Goal: Information Seeking & Learning: Understand process/instructions

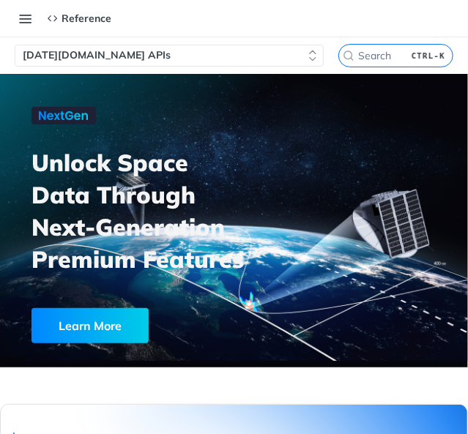
click at [97, 55] on span "[DATE][DOMAIN_NAME] APIs" at bounding box center [97, 55] width 148 height 15
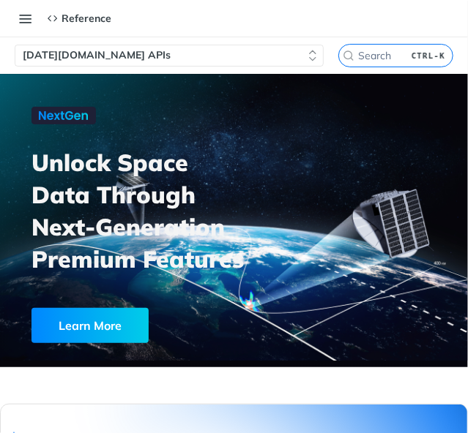
click at [307, 50] on icon "button" at bounding box center [313, 56] width 12 height 12
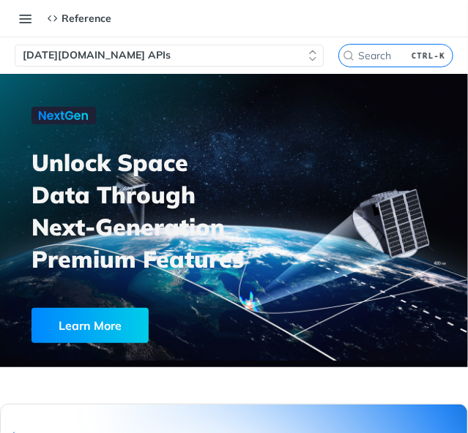
click at [53, 19] on icon at bounding box center [53, 18] width 10 height 10
click at [28, 27] on button "Toggle navigation menu" at bounding box center [26, 18] width 22 height 22
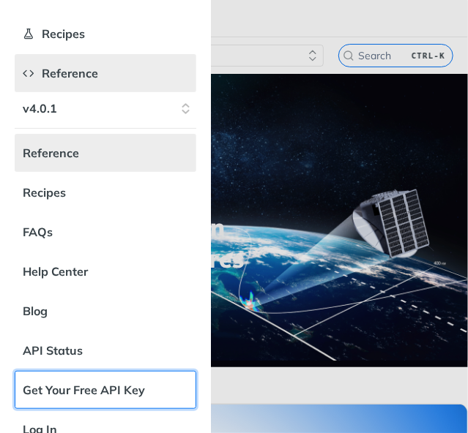
click at [124, 389] on link "Get Your Free API Key" at bounding box center [106, 390] width 182 height 38
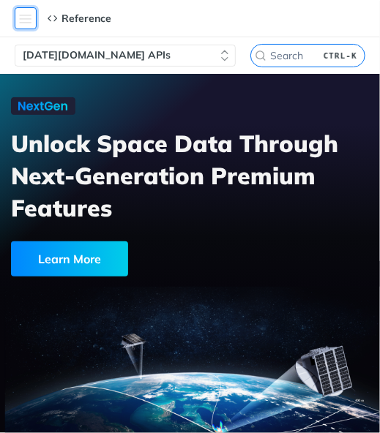
click at [29, 21] on button "Toggle navigation menu" at bounding box center [26, 18] width 22 height 22
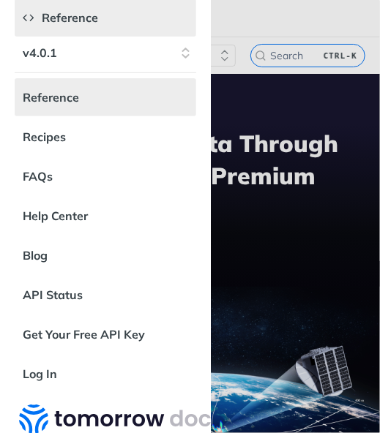
scroll to position [60, 0]
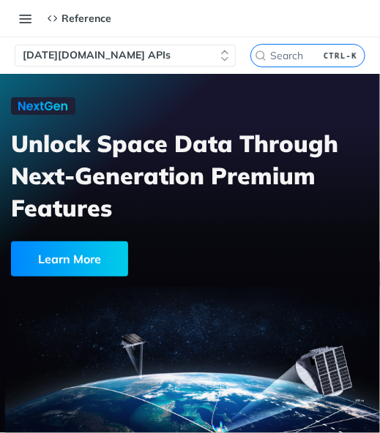
click at [240, 26] on div "Jump to Content Reference Recipes FAQs Help Center Blog API Status Recipes Refe…" at bounding box center [190, 18] width 380 height 29
click at [211, 49] on button "[DATE][DOMAIN_NAME] APIs" at bounding box center [125, 56] width 221 height 22
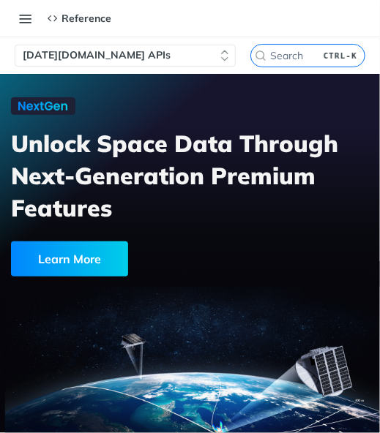
click at [211, 49] on button "[DATE][DOMAIN_NAME] APIs" at bounding box center [125, 56] width 221 height 22
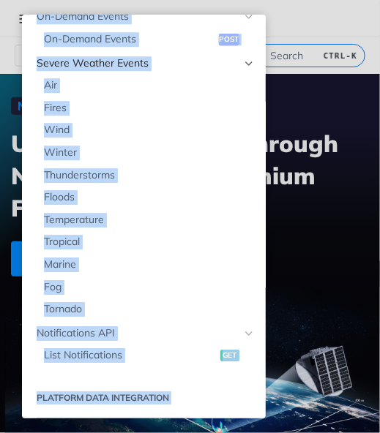
scroll to position [2024, 0]
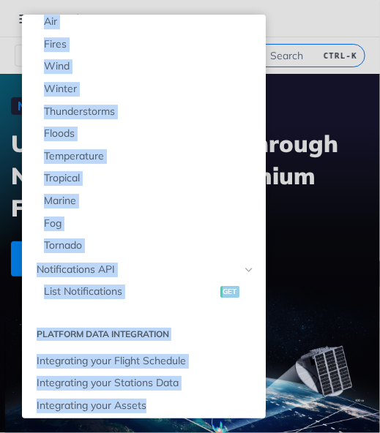
drag, startPoint x: 37, startPoint y: 72, endPoint x: 229, endPoint y: 418, distance: 395.2
copy div "Fundamentals [DATE][DOMAIN_NAME] APIs Weather Data Layers Core Probabilistic Fo…"
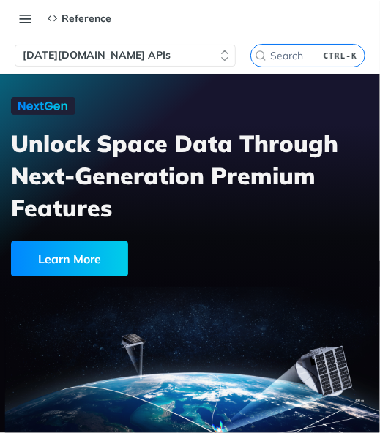
click at [181, 52] on button "[DATE][DOMAIN_NAME] APIs" at bounding box center [125, 56] width 221 height 22
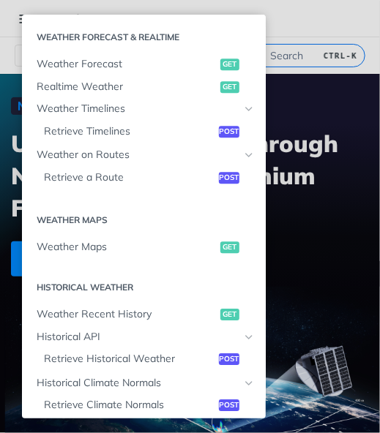
scroll to position [742, 0]
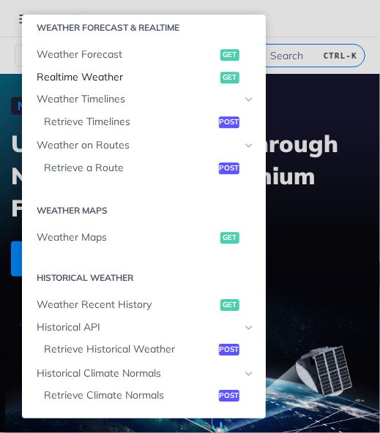
click at [155, 80] on span "Realtime Weather" at bounding box center [127, 77] width 180 height 15
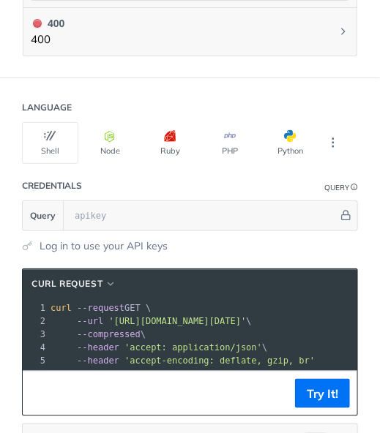
scroll to position [1221, 0]
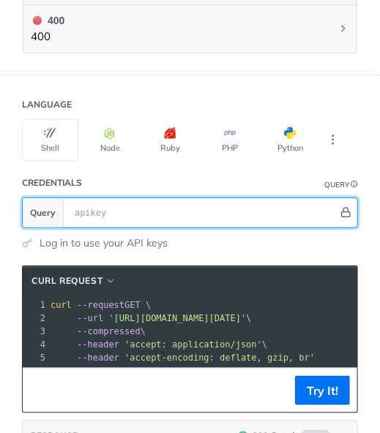
click at [340, 207] on icon "Hide" at bounding box center [345, 212] width 11 height 11
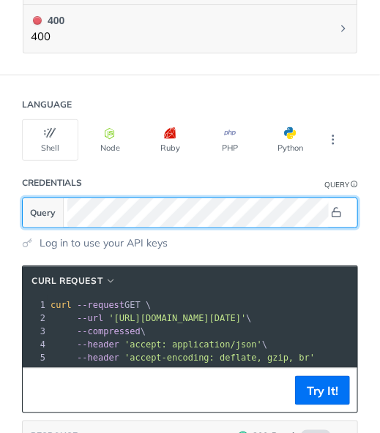
click at [332, 208] on icon "Show" at bounding box center [337, 213] width 10 height 10
click at [336, 207] on icon "Hide" at bounding box center [336, 212] width 11 height 11
click at [333, 206] on button "Show" at bounding box center [336, 213] width 15 height 15
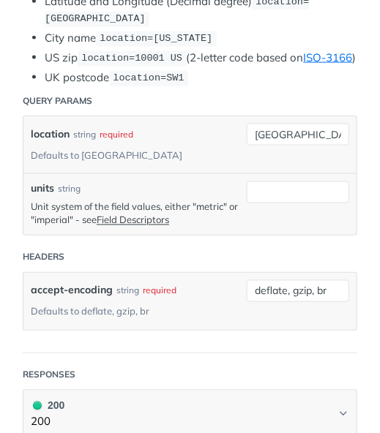
scroll to position [386, 0]
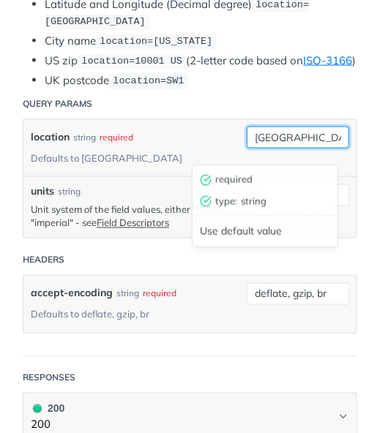
drag, startPoint x: 281, startPoint y: 154, endPoint x: 221, endPoint y: 180, distance: 65.3
click at [247, 149] on div "toronto required type : string Use default value" at bounding box center [298, 138] width 102 height 22
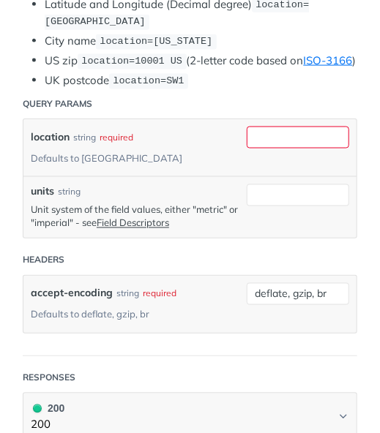
click at [283, 116] on header "Query Params" at bounding box center [190, 103] width 335 height 29
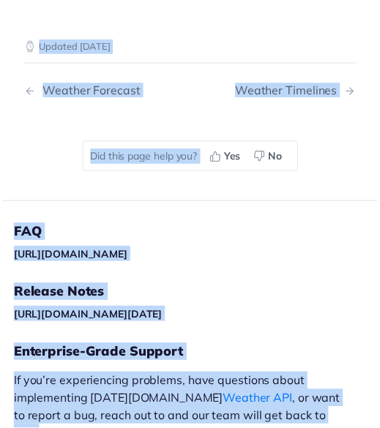
scroll to position [1977, 0]
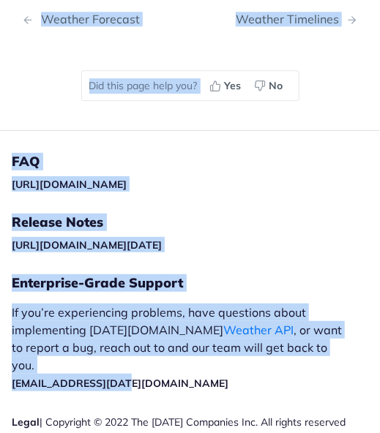
drag, startPoint x: 26, startPoint y: 113, endPoint x: 319, endPoint y: 439, distance: 438.0
click at [319, 433] on html "Jump to Content Reference Recipes FAQs Help Center Blog API Status Recipes Refe…" at bounding box center [190, 216] width 380 height 433
copy div "Realtime Weather get [URL][DOMAIN_NAME][DATE] /weather/realtime Log in to see f…"
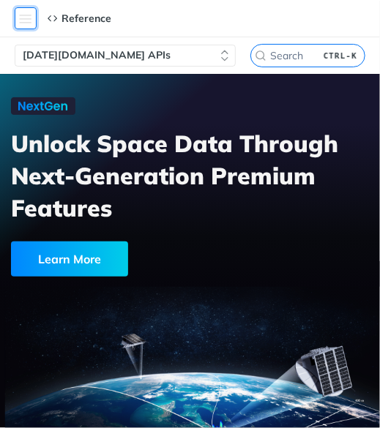
click at [28, 27] on button "Toggle navigation menu" at bounding box center [26, 18] width 22 height 22
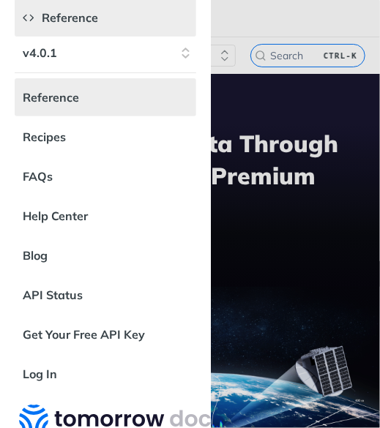
scroll to position [89, 0]
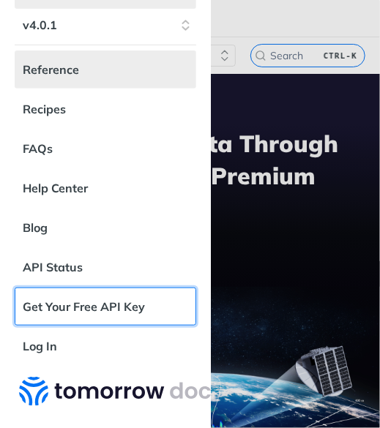
click at [83, 306] on link "Get Your Free API Key" at bounding box center [106, 307] width 182 height 38
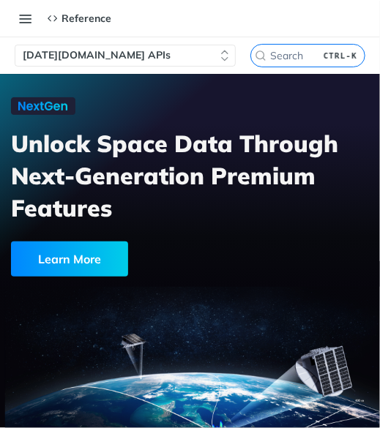
click at [197, 52] on button "[DATE][DOMAIN_NAME] APIs" at bounding box center [125, 56] width 221 height 22
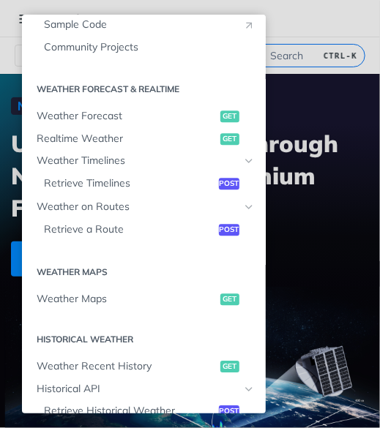
scroll to position [687, 0]
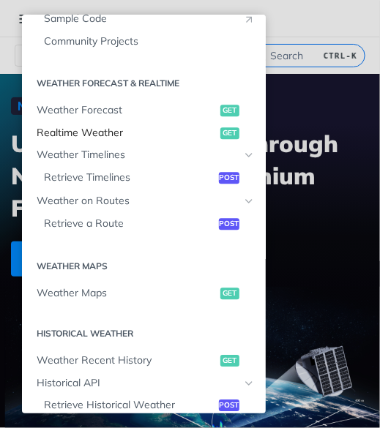
click at [173, 133] on span "Realtime Weather" at bounding box center [127, 133] width 180 height 15
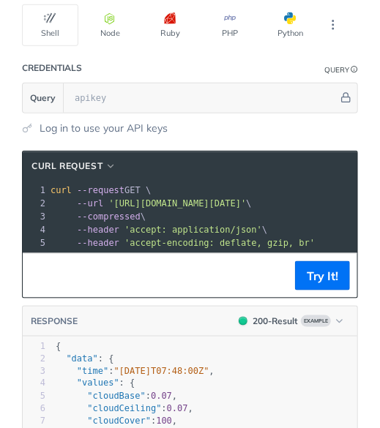
scroll to position [1324, 0]
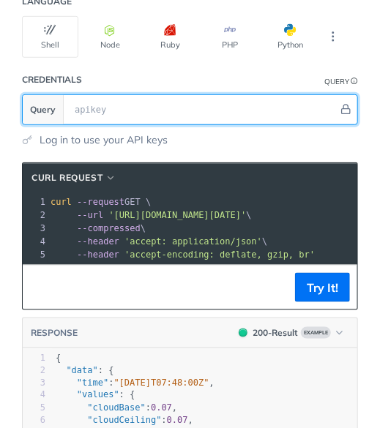
click at [245, 95] on input "text" at bounding box center [202, 109] width 271 height 29
paste input "192.168.31.148"
type input "1"
click at [173, 102] on input "text" at bounding box center [202, 109] width 271 height 29
paste input "XwSr8jqUE7varyWce6qegsIWCNCwybL0"
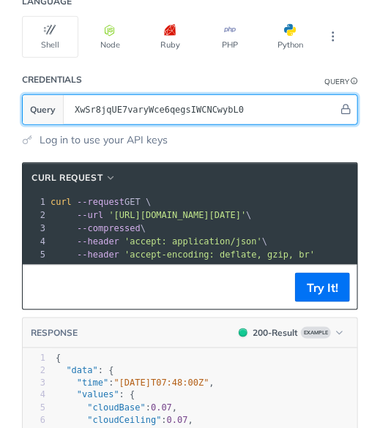
type input "XwSr8jqUE7varyWce6qegsIWCNCwybL0"
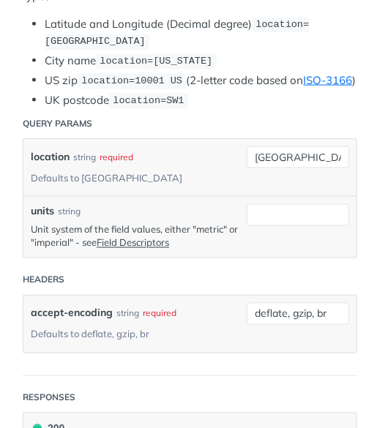
scroll to position [360, 0]
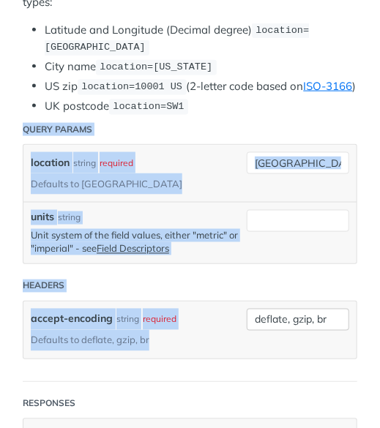
drag, startPoint x: 24, startPoint y: 142, endPoint x: 316, endPoint y: 313, distance: 338.3
click at [316, 313] on form "Query Params location string required Defaults to toronto toronto units string …" at bounding box center [190, 248] width 335 height 266
copy form "Query Params location string required Defaults to toronto units string Unit sys…"
click at [278, 129] on header "Query Params" at bounding box center [190, 129] width 335 height 29
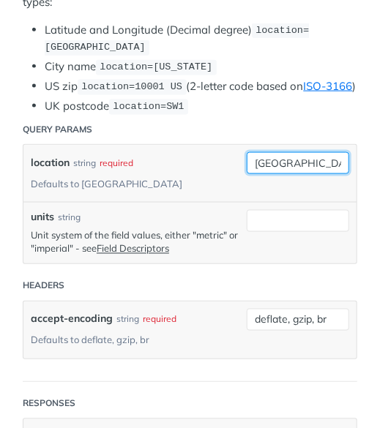
click at [300, 174] on input "[GEOGRAPHIC_DATA]" at bounding box center [298, 163] width 102 height 22
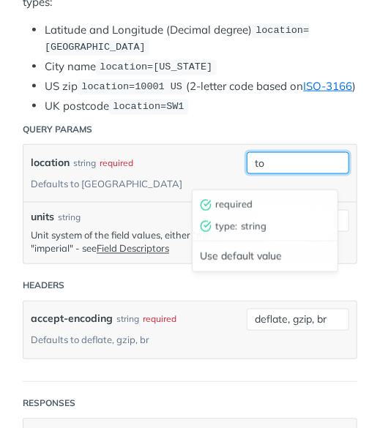
type input "t"
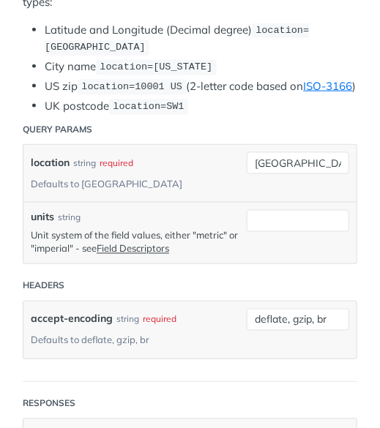
click at [298, 144] on header "Query Params" at bounding box center [190, 129] width 335 height 29
click at [248, 174] on input "delhi" at bounding box center [298, 163] width 102 height 22
type input "Delhi"
click at [222, 144] on header "Query Params" at bounding box center [190, 129] width 335 height 29
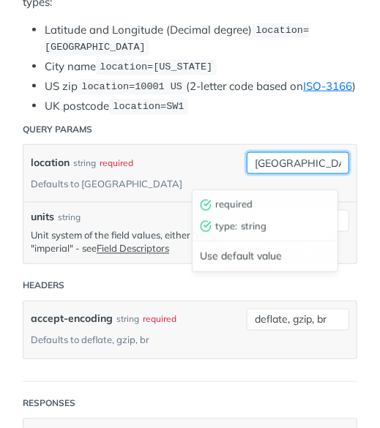
click at [311, 171] on input "Delhi" at bounding box center [298, 163] width 102 height 22
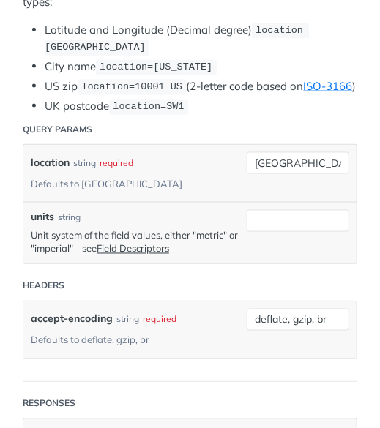
click at [138, 272] on header "Headers" at bounding box center [190, 286] width 335 height 29
click at [272, 215] on input "units" at bounding box center [298, 221] width 102 height 22
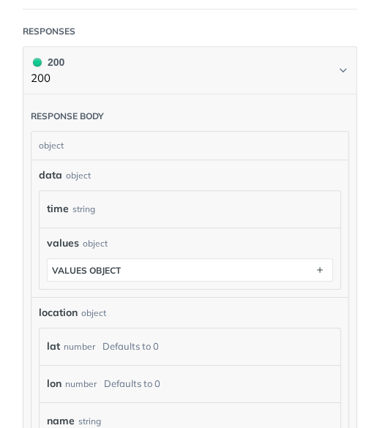
scroll to position [739, 0]
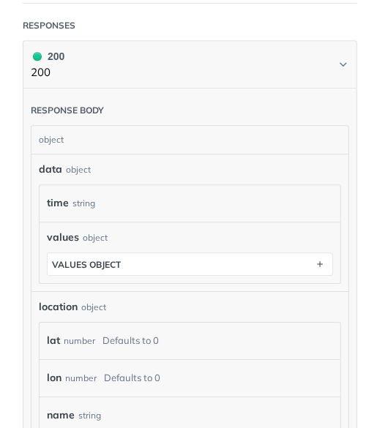
type input "metric"
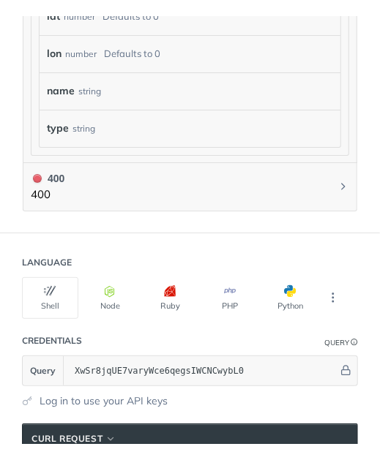
scroll to position [1142, 0]
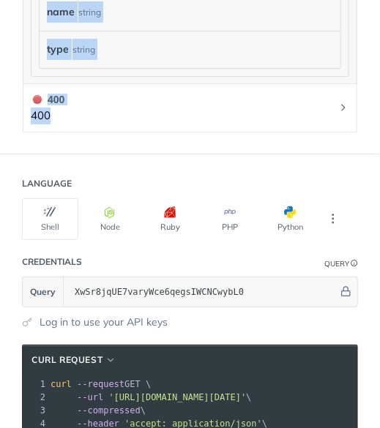
drag, startPoint x: 23, startPoint y: 15, endPoint x: 161, endPoint y: 109, distance: 166.5
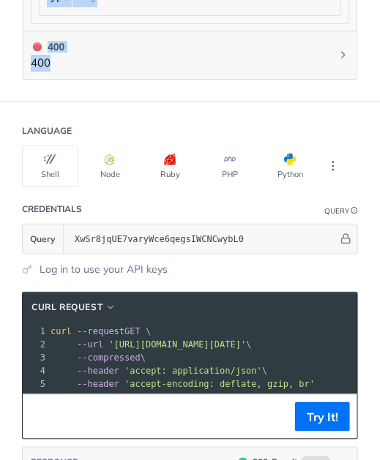
scroll to position [1198, 0]
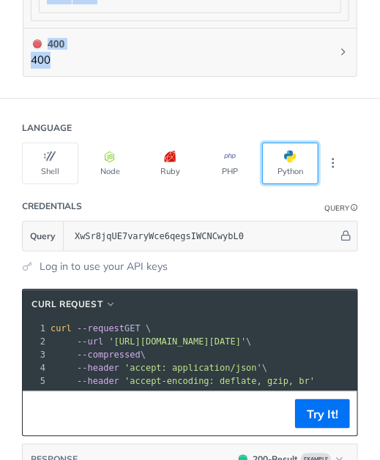
click at [291, 162] on button "Python" at bounding box center [290, 164] width 56 height 42
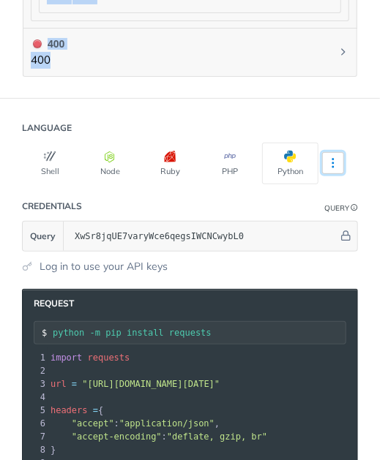
click at [332, 157] on icon "More ellipsis" at bounding box center [333, 163] width 13 height 13
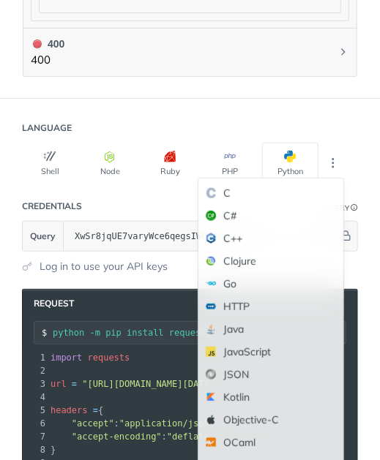
click at [252, 228] on div "C++" at bounding box center [270, 239] width 145 height 23
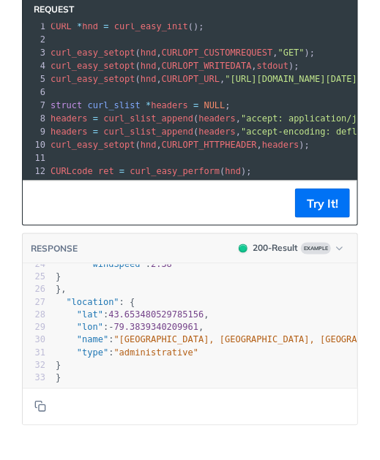
scroll to position [309, 0]
click at [245, 365] on div "1 { 2 "data" : { 3 "time" : "2023-01-26T07:48:00Z" , 4 "values" : { 5 "cloudBas…" at bounding box center [190, 177] width 335 height 422
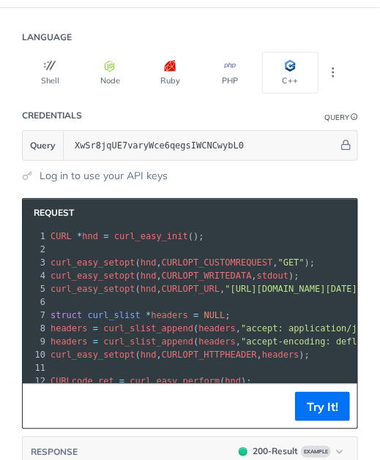
scroll to position [18, 0]
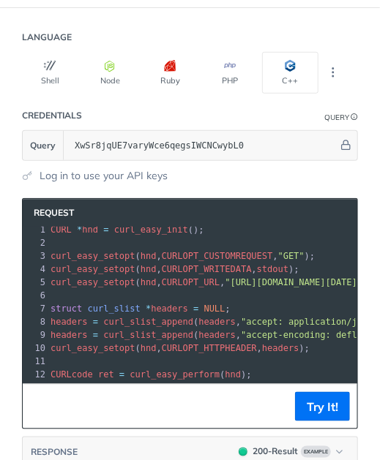
click at [129, 366] on div "Request xxxxxxxxxx 1 CURL * hnd = curl_easy_init (); 2 ​ 3 curl_easy_setopt ( h…" at bounding box center [190, 314] width 336 height 232
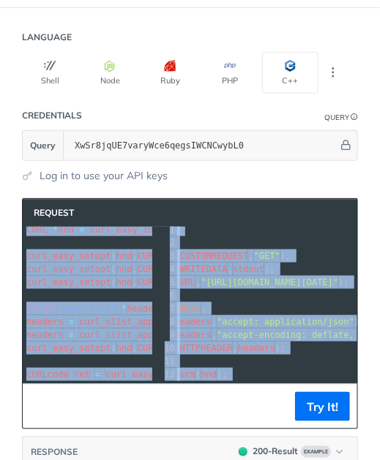
scroll to position [0, 441]
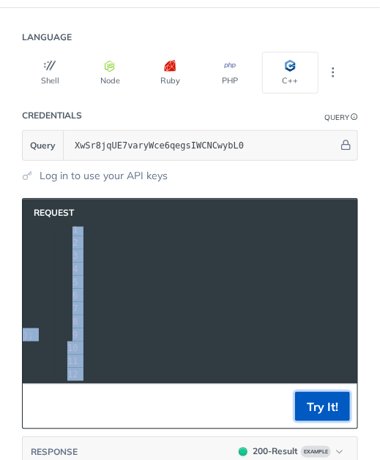
click at [299, 396] on button "Try It!" at bounding box center [322, 406] width 55 height 29
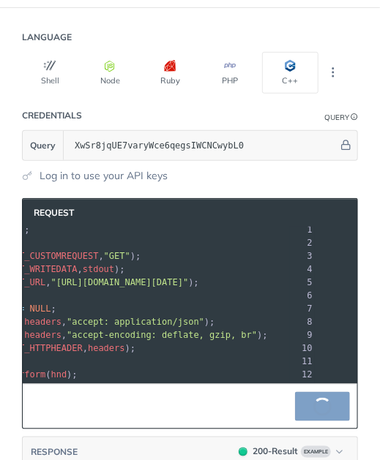
scroll to position [0, 174]
click at [251, 368] on pre "CURLcode ret = curl_easy_perform ( hnd );" at bounding box center [238, 374] width 730 height 13
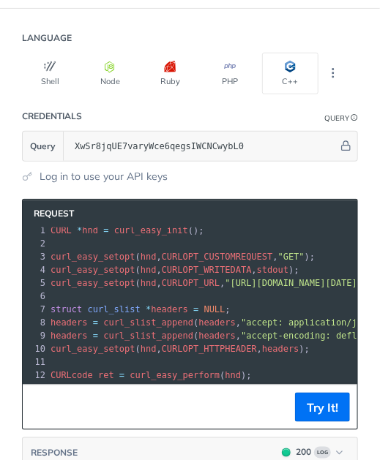
scroll to position [0, 0]
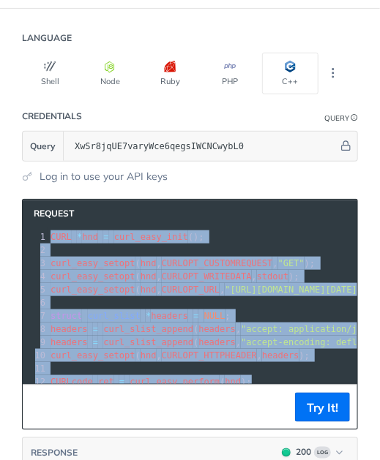
drag, startPoint x: 51, startPoint y: 222, endPoint x: 172, endPoint y: 427, distance: 238.3
click at [172, 427] on section "Request xxxxxxxxxx 1 CURL * hnd = curl_easy_init (); 2 ​ 3 curl_easy_setopt ( h…" at bounding box center [189, 414] width 365 height 460
copy div "CURL * hnd = curl_easy_init (); 2 ​ 3 curl_easy_setopt ( hnd , CURLOPT_CUSTOMRE…"
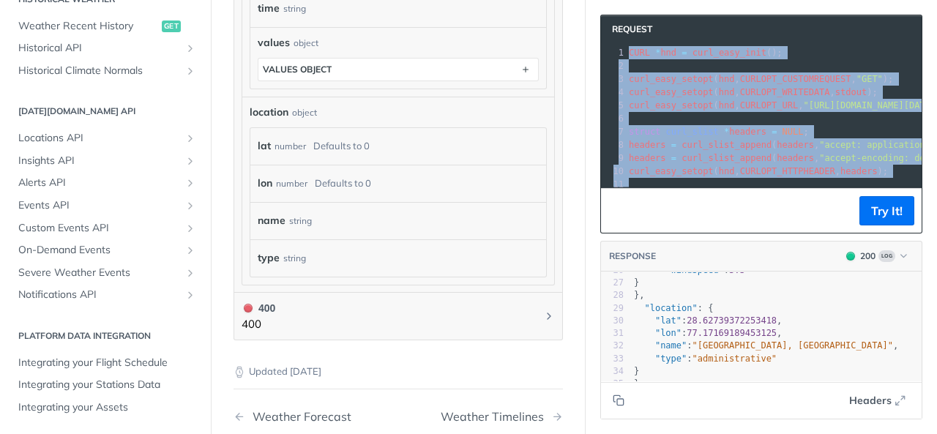
scroll to position [1325, 0]
